Goal: Task Accomplishment & Management: Use online tool/utility

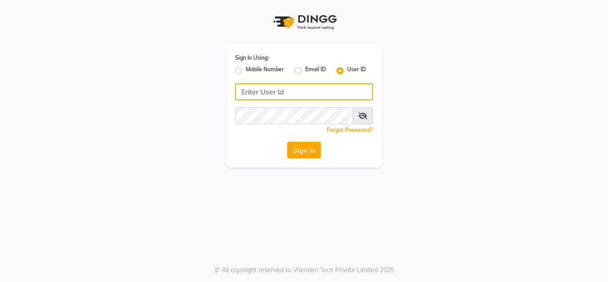
type input "[DEMOGRAPHIC_DATA]"
click at [314, 95] on input "[DEMOGRAPHIC_DATA]" at bounding box center [304, 91] width 138 height 17
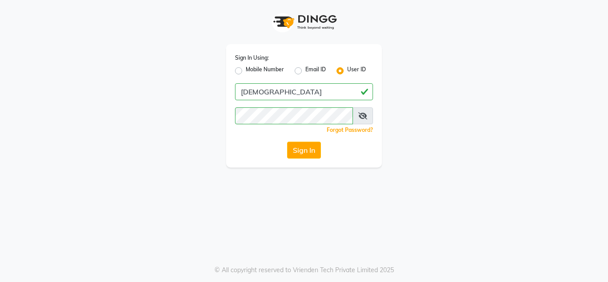
click at [256, 135] on div "Sign In Using: Mobile Number Email ID User ID [DEMOGRAPHIC_DATA] Remember me Fo…" at bounding box center [304, 105] width 156 height 123
click at [303, 145] on button "Sign In" at bounding box center [304, 149] width 34 height 17
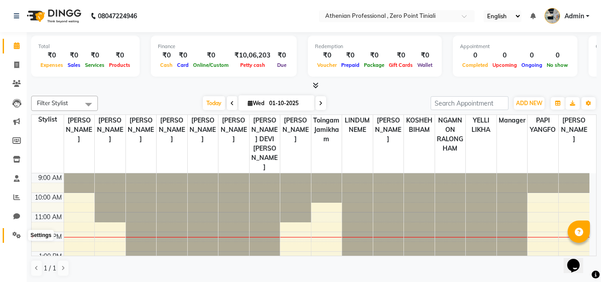
click at [19, 238] on span at bounding box center [17, 235] width 16 height 10
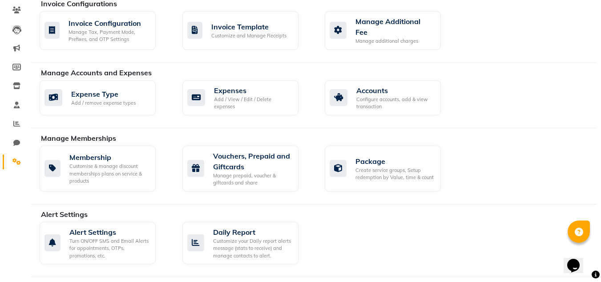
scroll to position [73, 0]
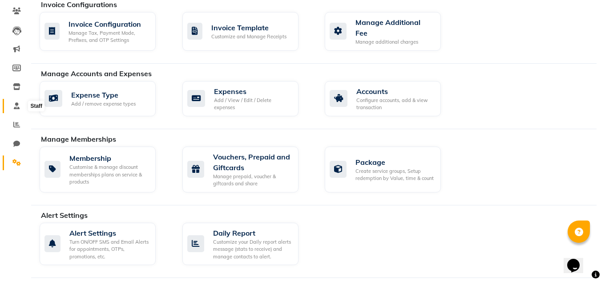
click at [13, 103] on span at bounding box center [17, 106] width 16 height 10
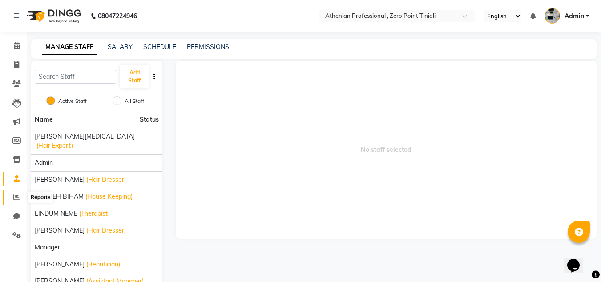
click at [19, 195] on icon at bounding box center [16, 197] width 7 height 7
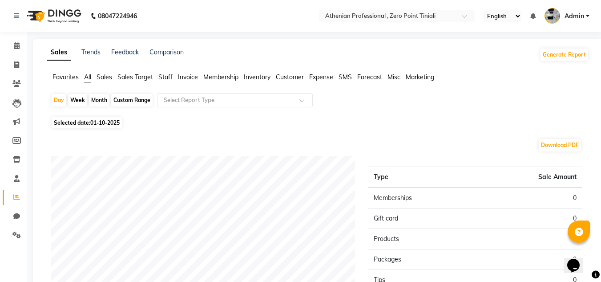
click at [129, 75] on span "Sales Target" at bounding box center [135, 77] width 36 height 8
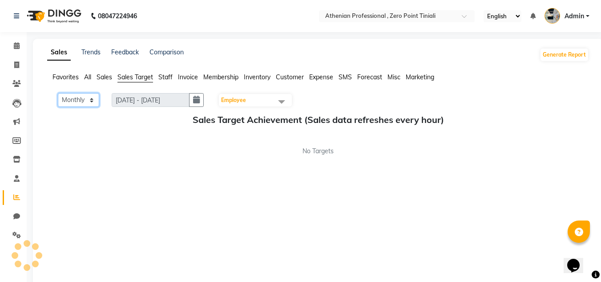
click at [81, 104] on select "Monthly Weekly" at bounding box center [78, 100] width 41 height 14
click at [106, 76] on span "Sales" at bounding box center [105, 77] width 16 height 8
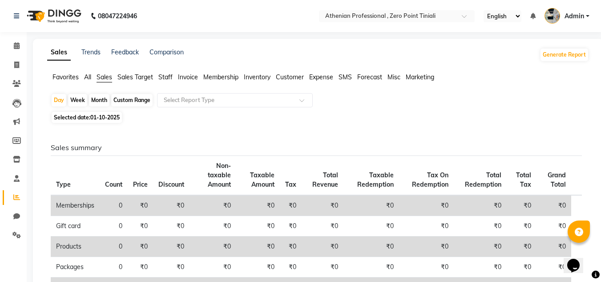
click at [139, 96] on div "Custom Range" at bounding box center [131, 100] width 41 height 12
select select "10"
select select "2025"
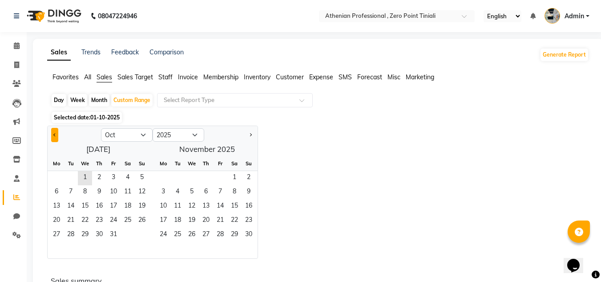
click at [52, 133] on button "Previous month" at bounding box center [54, 135] width 7 height 14
select select "9"
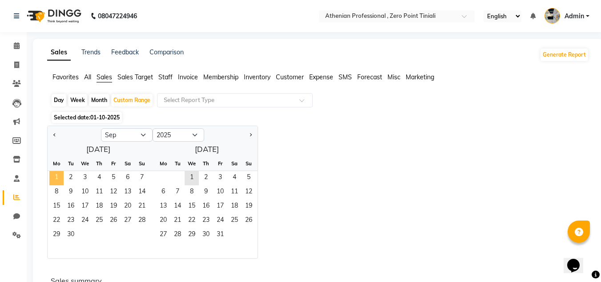
click at [54, 183] on span "1" at bounding box center [56, 178] width 14 height 14
click at [72, 239] on span "30" at bounding box center [71, 235] width 14 height 14
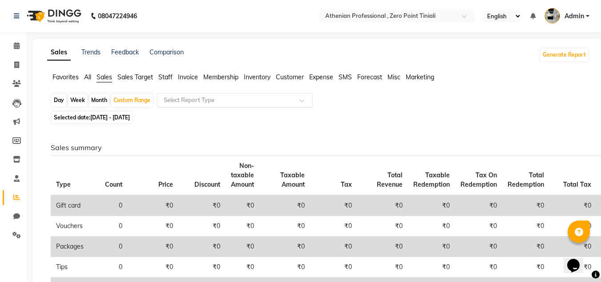
click at [208, 101] on input "text" at bounding box center [226, 100] width 128 height 9
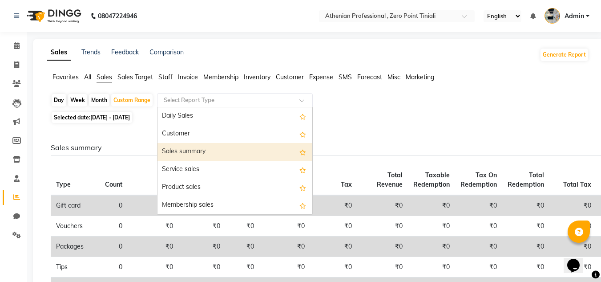
click at [199, 154] on div "Sales summary" at bounding box center [235, 152] width 155 height 18
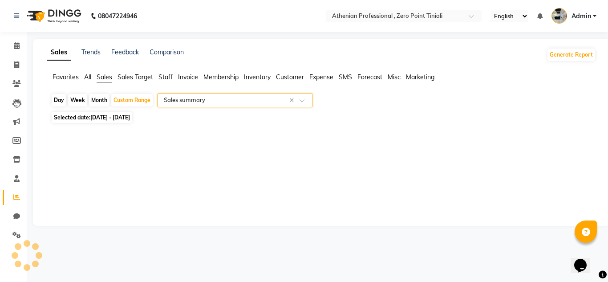
select select "filtered_report"
select select "csv"
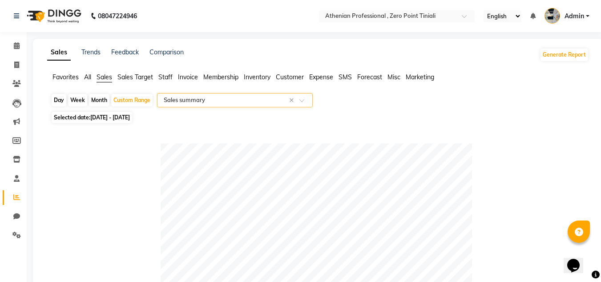
click at [209, 96] on input "text" at bounding box center [226, 100] width 128 height 9
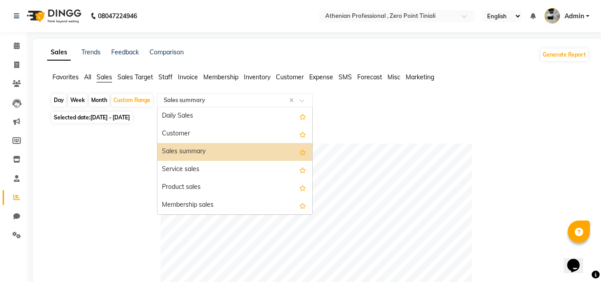
click at [197, 146] on div "Sales summary" at bounding box center [235, 152] width 155 height 18
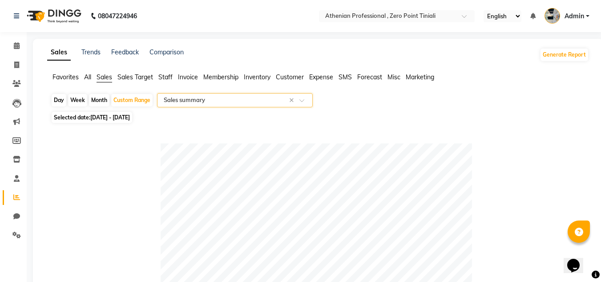
click at [169, 77] on span "Staff" at bounding box center [165, 77] width 14 height 8
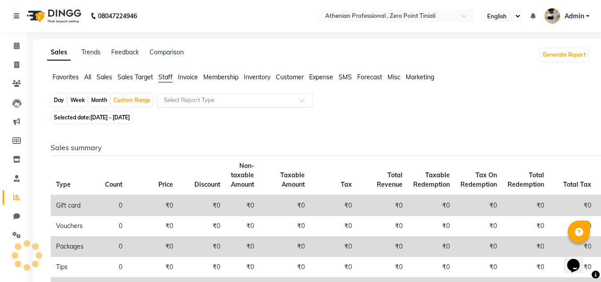
click at [210, 99] on input "text" at bounding box center [226, 100] width 128 height 9
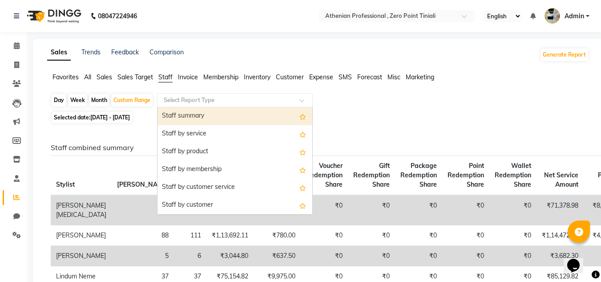
drag, startPoint x: 217, startPoint y: 129, endPoint x: 216, endPoint y: 120, distance: 9.8
click at [216, 120] on div "Staff summary" at bounding box center [235, 116] width 155 height 18
select select "filtered_report"
select select "csv"
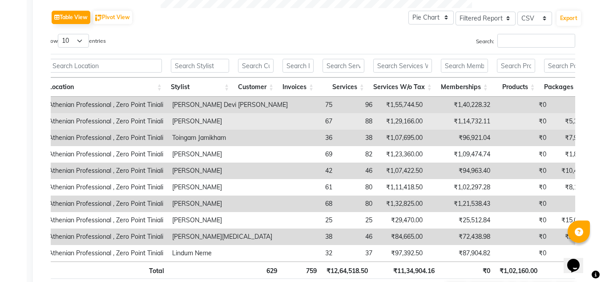
scroll to position [478, 0]
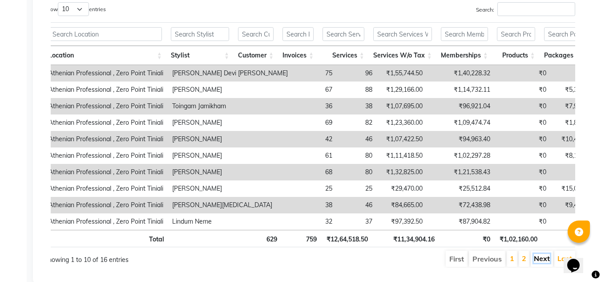
click at [540, 261] on link "Next" at bounding box center [542, 258] width 16 height 9
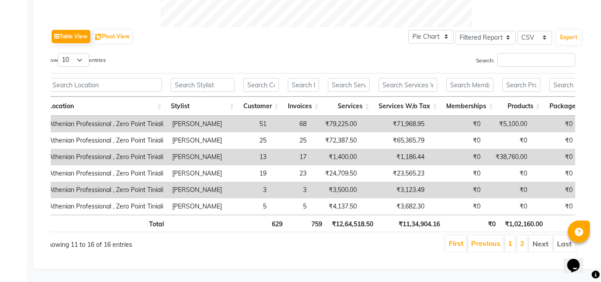
scroll to position [441, 0]
